Goal: Task Accomplishment & Management: Use online tool/utility

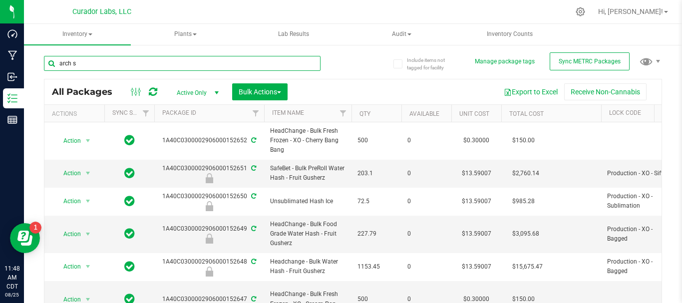
type input "arch su"
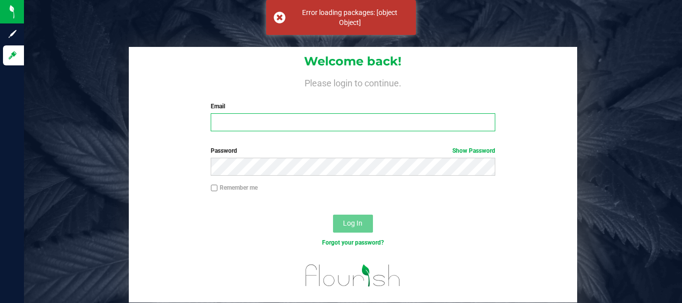
type input "[PERSON_NAME][EMAIL_ADDRESS][DOMAIN_NAME]"
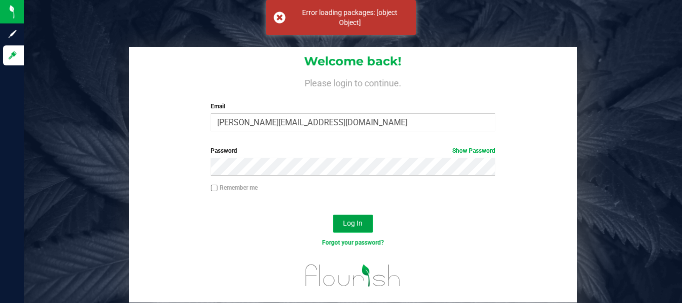
click at [338, 224] on button "Log In" at bounding box center [353, 224] width 40 height 18
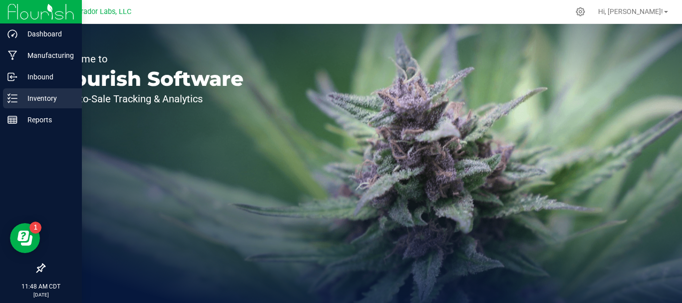
click at [17, 95] on p "Inventory" at bounding box center [47, 98] width 60 height 12
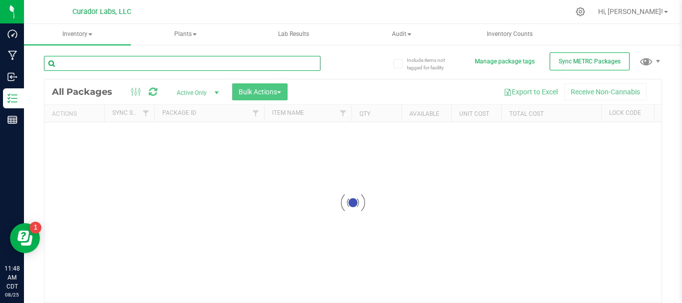
click at [89, 63] on input "text" at bounding box center [182, 63] width 277 height 15
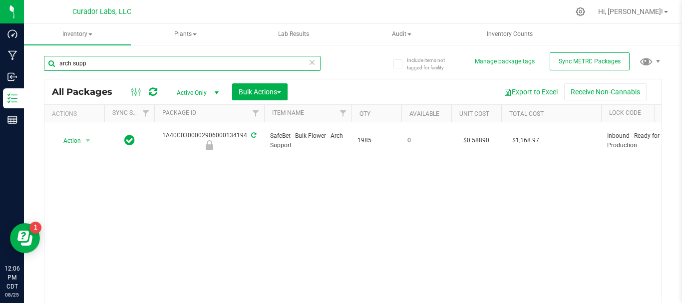
drag, startPoint x: 89, startPoint y: 60, endPoint x: 37, endPoint y: 67, distance: 52.4
click at [37, 67] on div "Include items not tagged for facility Manage package tags Sync METRC Packages a…" at bounding box center [353, 196] width 658 height 304
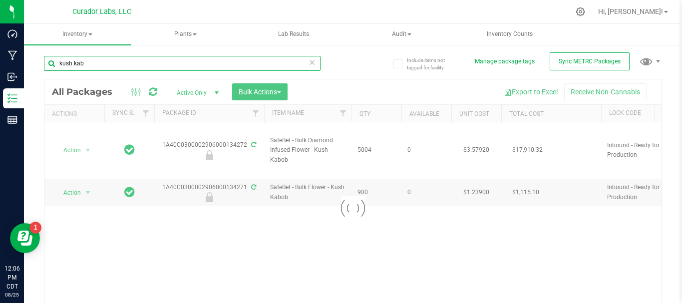
type input "kush kab"
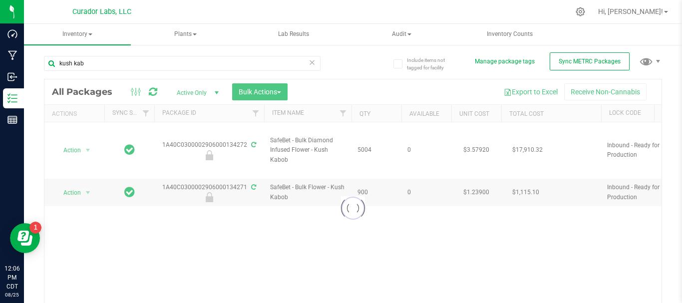
click at [37, 67] on div "Include items not tagged for facility Manage package tags Sync METRC Packages k…" at bounding box center [353, 196] width 658 height 304
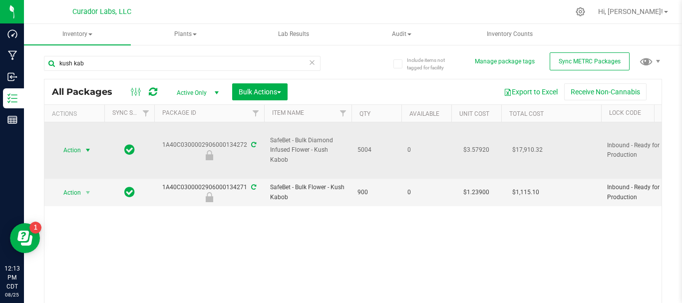
click at [70, 149] on span "Action" at bounding box center [67, 150] width 27 height 14
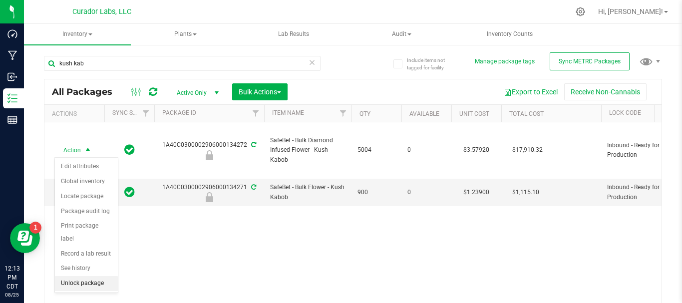
click at [81, 276] on li "Unlock package" at bounding box center [86, 283] width 63 height 15
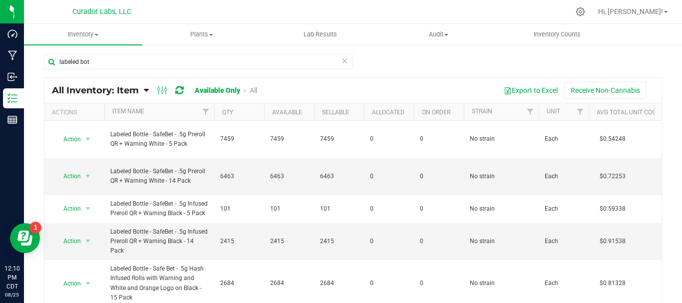
scroll to position [208, 0]
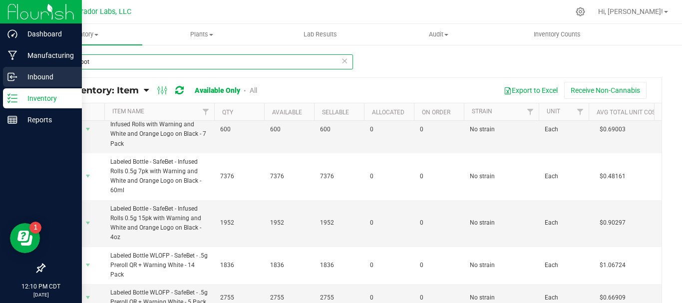
drag, startPoint x: 100, startPoint y: 59, endPoint x: 0, endPoint y: 76, distance: 101.3
click at [0, 76] on div "Dashboard Manufacturing Inbound Inventory Reports 12:10 PM CDT 08/25/2025 08/25…" at bounding box center [341, 151] width 682 height 303
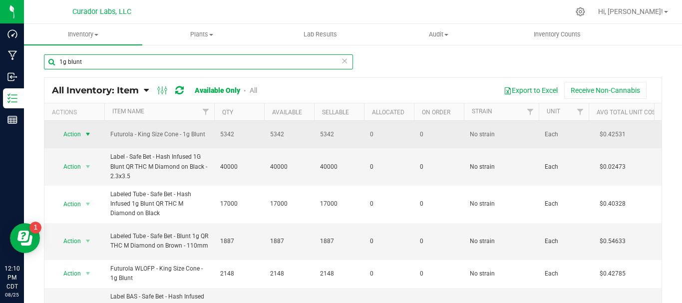
type input "1g blunt"
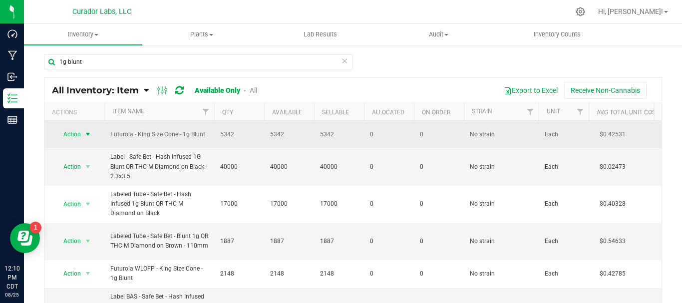
click at [69, 136] on span "Action" at bounding box center [67, 134] width 27 height 14
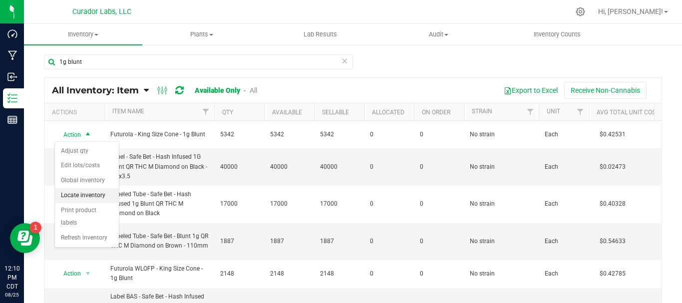
click at [74, 197] on li "Locate inventory" at bounding box center [87, 195] width 64 height 15
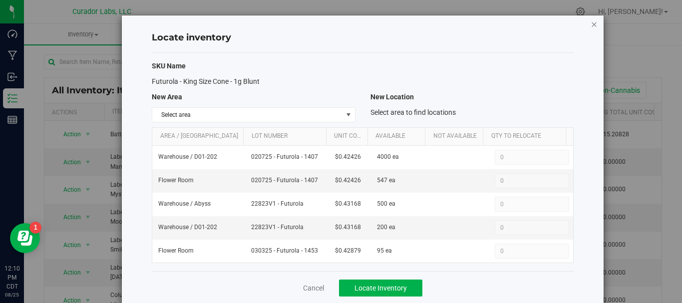
click at [591, 24] on icon "button" at bounding box center [594, 24] width 7 height 12
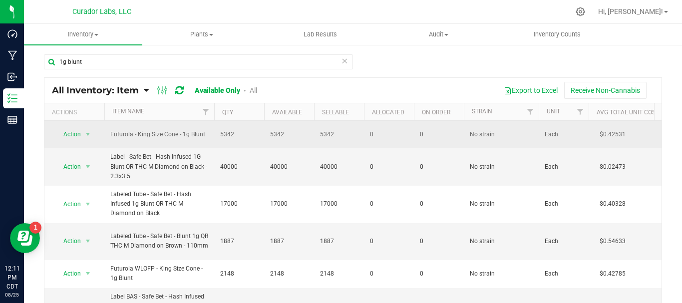
drag, startPoint x: 207, startPoint y: 130, endPoint x: 129, endPoint y: 124, distance: 77.6
click at [129, 124] on td "Futurola - King Size Cone - 1g Blunt" at bounding box center [159, 134] width 110 height 27
copy span "Futurola - King Size Cone - 1g Blunt"
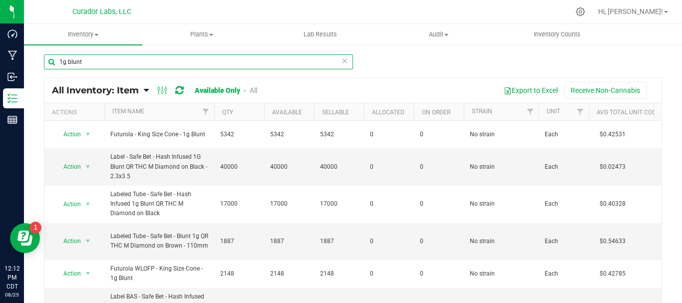
drag, startPoint x: 77, startPoint y: 63, endPoint x: 51, endPoint y: 70, distance: 26.9
click at [51, 70] on div "1g blunt" at bounding box center [198, 65] width 309 height 23
type input "1"
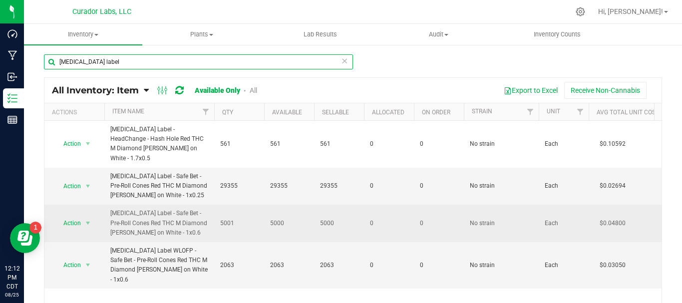
type input "crutch label"
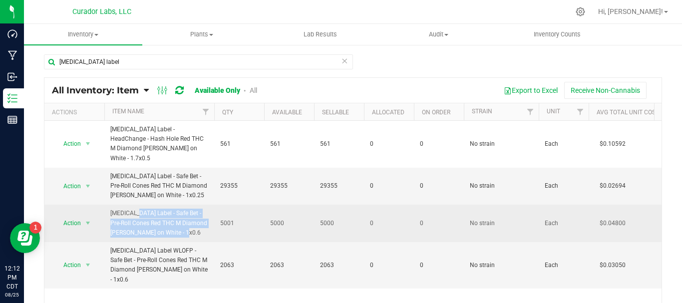
drag, startPoint x: 164, startPoint y: 222, endPoint x: 110, endPoint y: 202, distance: 57.2
click at [110, 209] on span "Crutch Label - Safe Bet - Pre-Roll Cones Red THC M Diamond Black MJ on White - …" at bounding box center [159, 223] width 98 height 29
